Goal: Task Accomplishment & Management: Complete application form

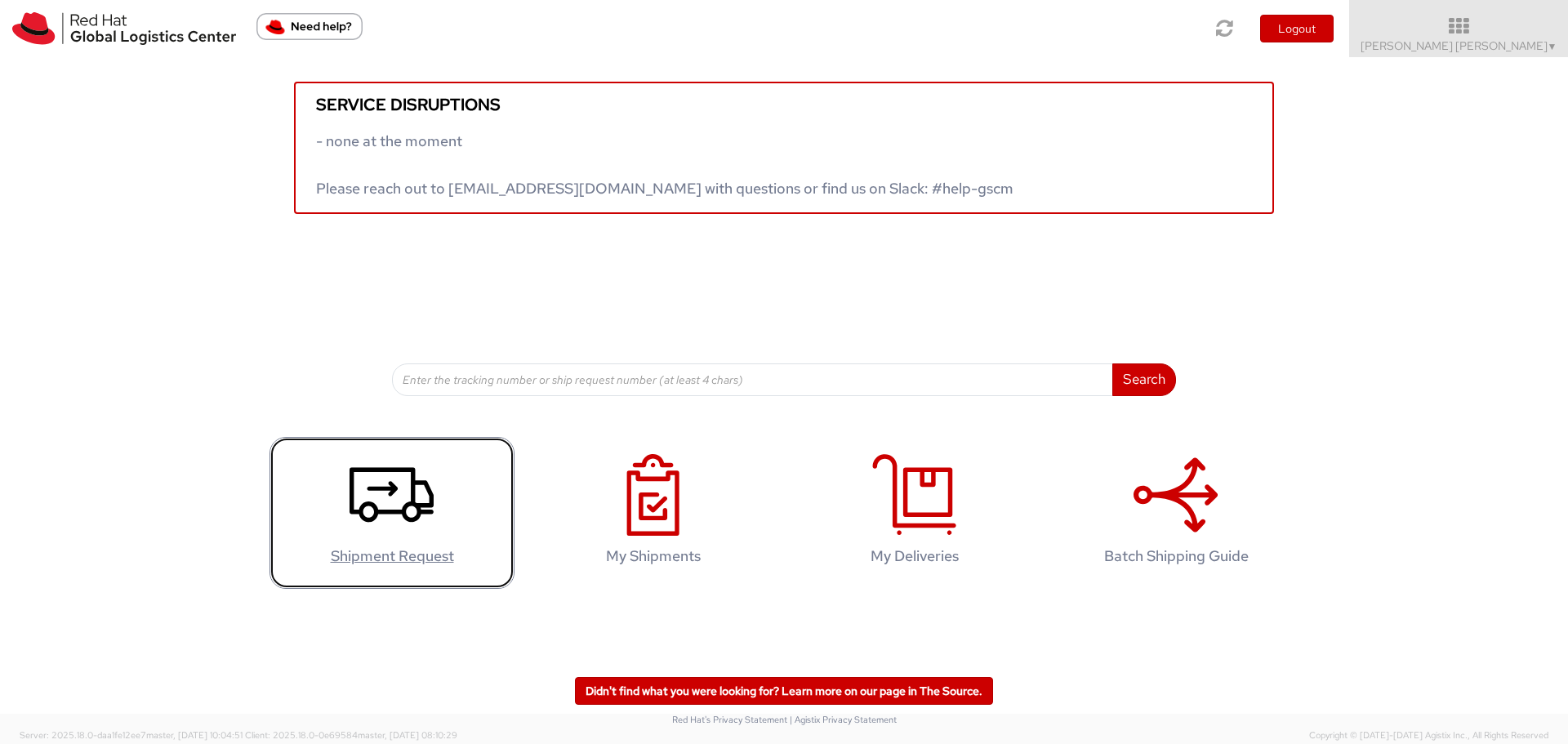
click at [363, 496] on icon at bounding box center [392, 495] width 84 height 82
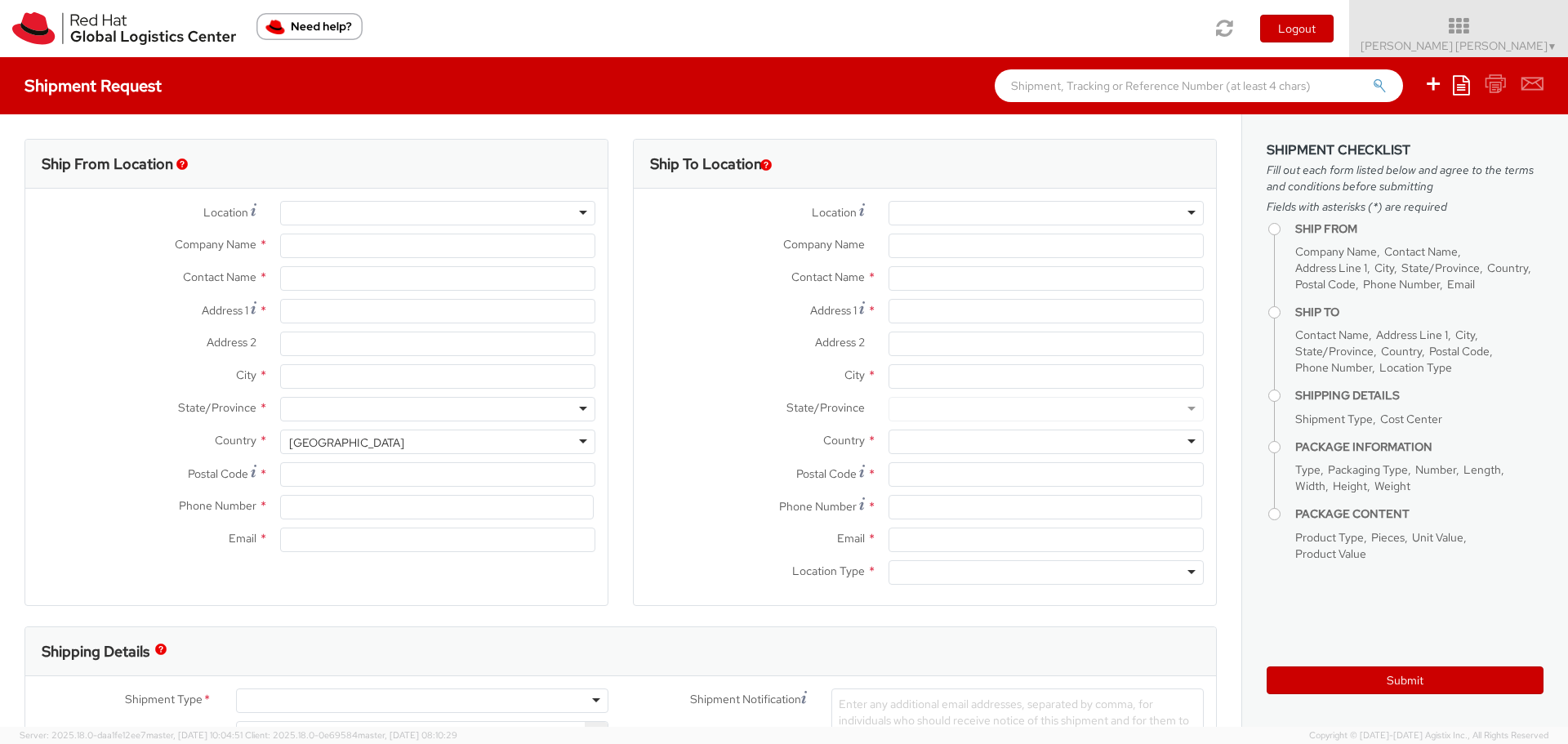
select select "765"
select select
type input "Red Hat Limited"
type input "[PERSON_NAME] [PERSON_NAME]"
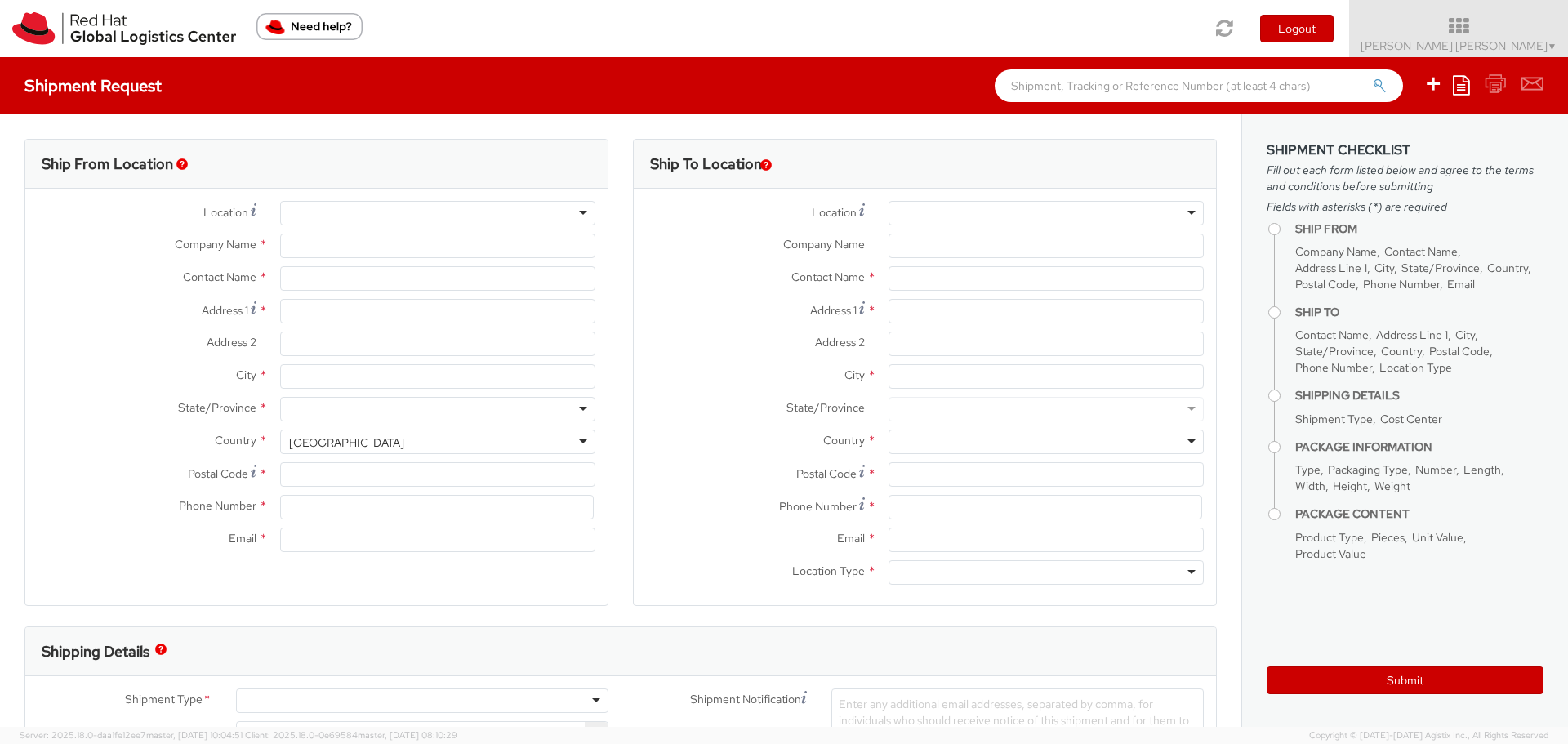
type input "[STREET_ADDRESS]"
type input "Kinsale Rd"
type input "[GEOGRAPHIC_DATA]"
type input "T12 XR60"
type input "353 21 2303400"
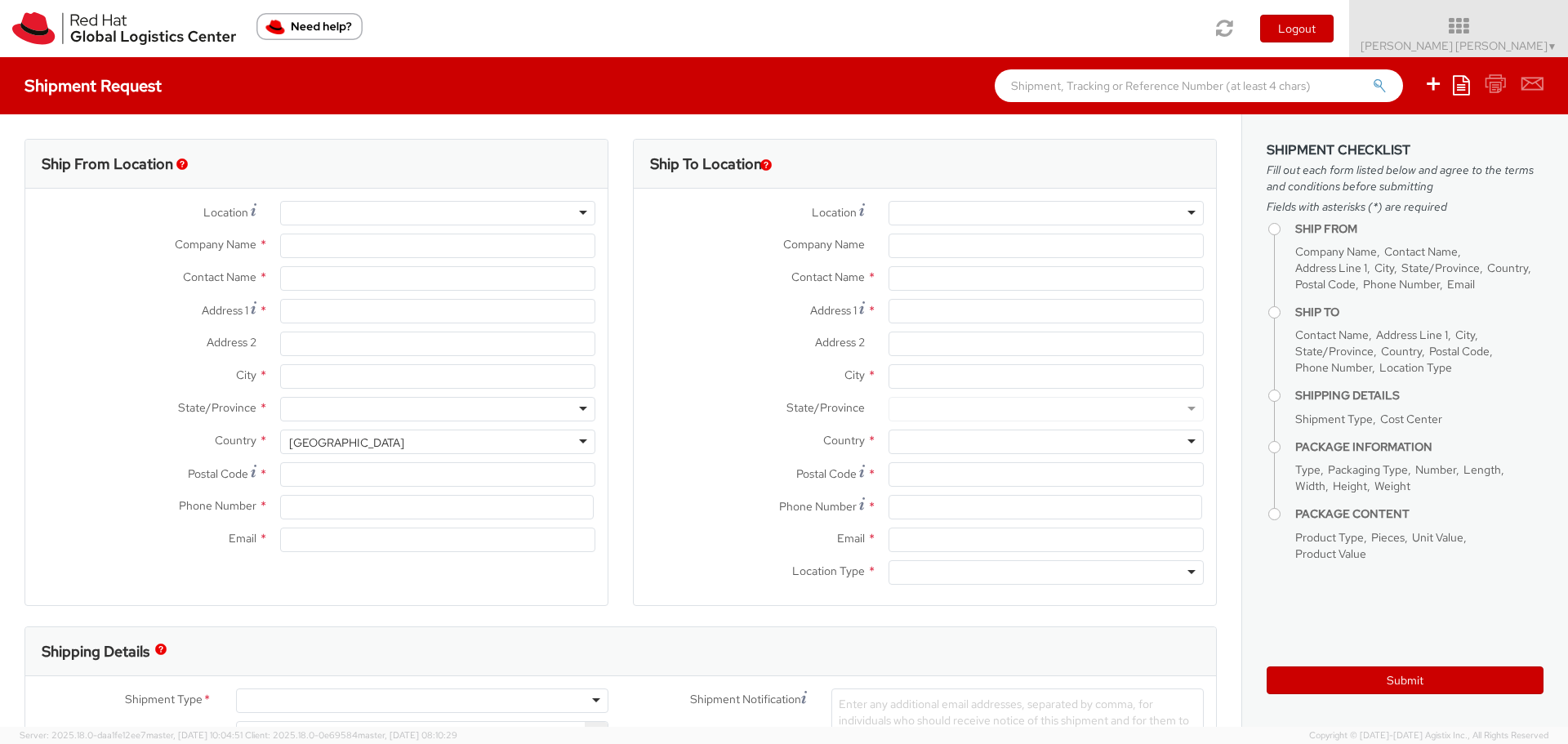
type input "[EMAIL_ADDRESS][DOMAIN_NAME]"
select select "CM"
select select "KGS"
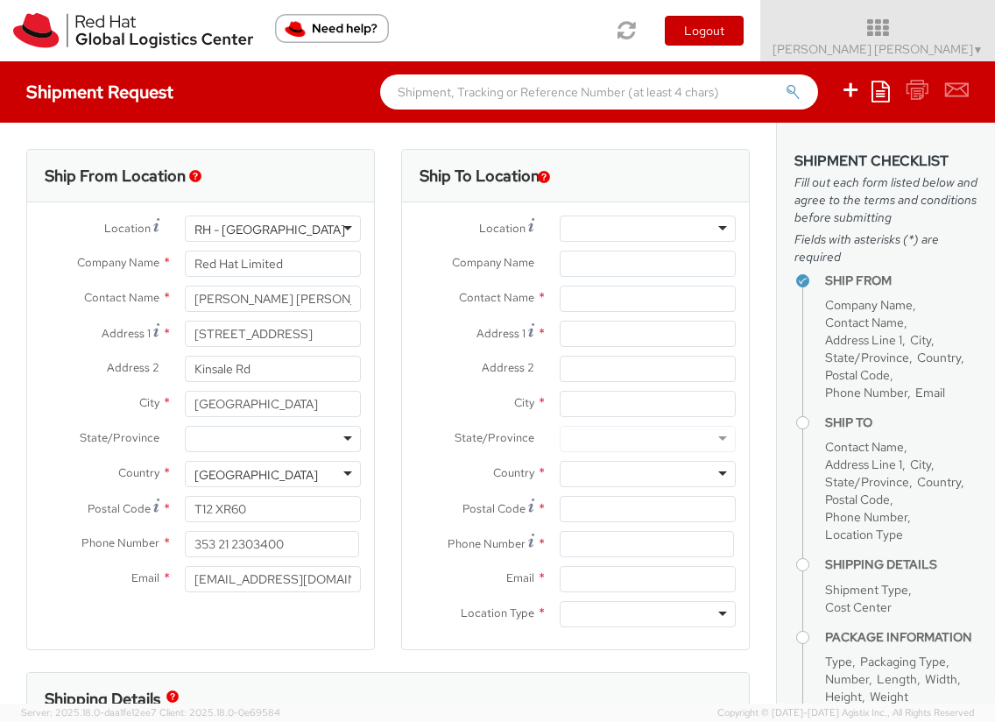
click at [644, 303] on input "text" at bounding box center [648, 298] width 176 height 26
click at [589, 303] on input "text" at bounding box center [648, 298] width 176 height 26
type input "[PERSON_NAME]"
type input "Lapicze 4"
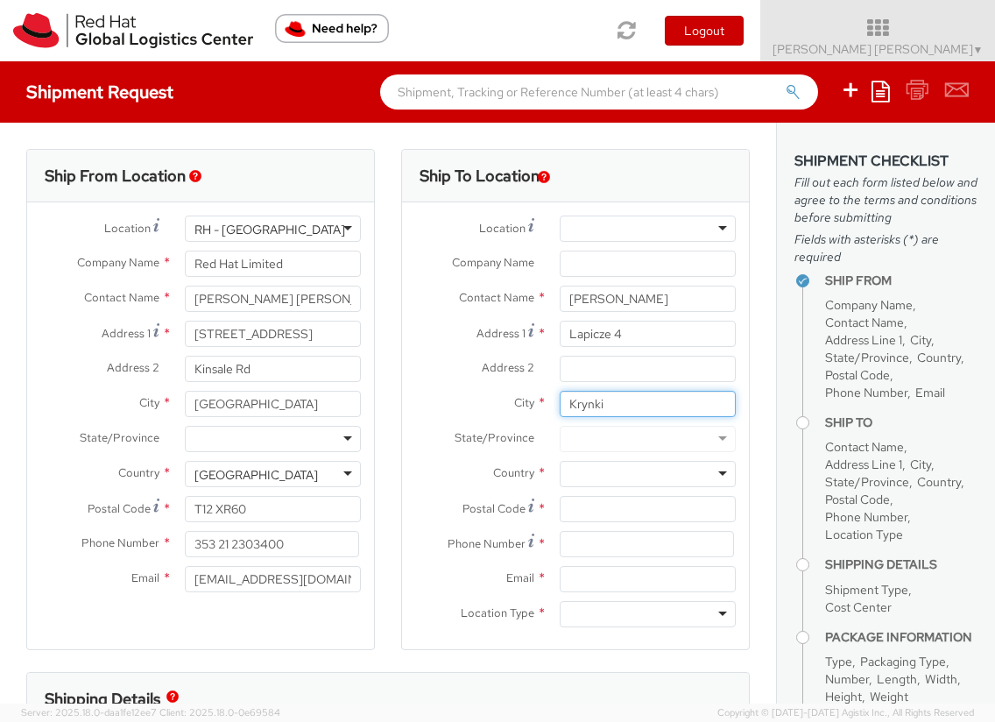
type input "Krynki"
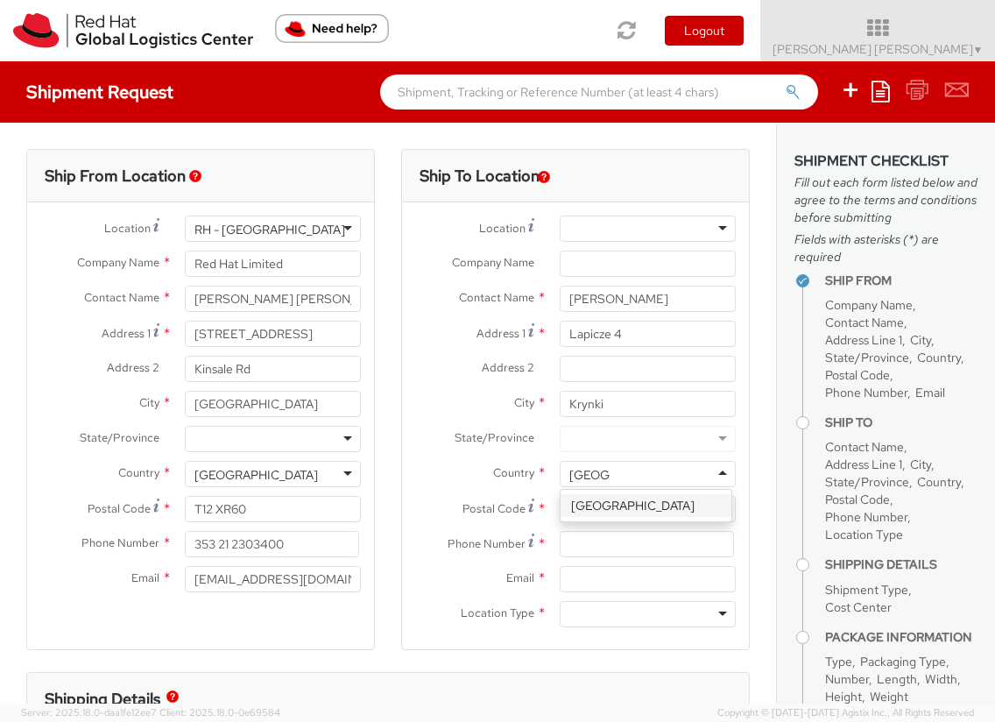
type input "[GEOGRAPHIC_DATA]"
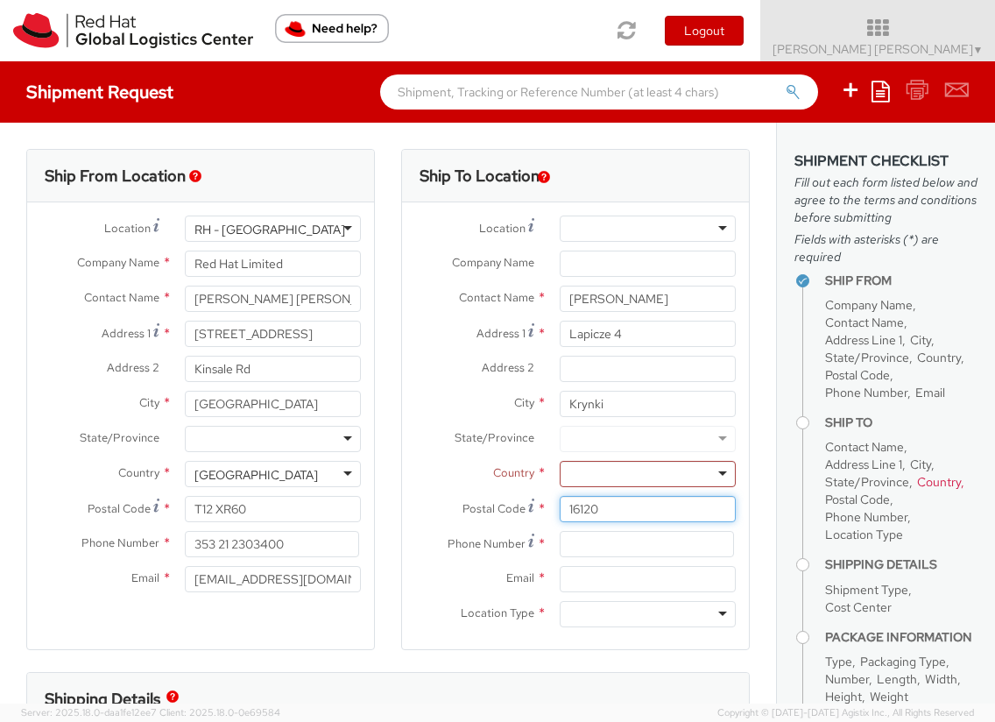
type input "16120"
